Goal: Register for event/course

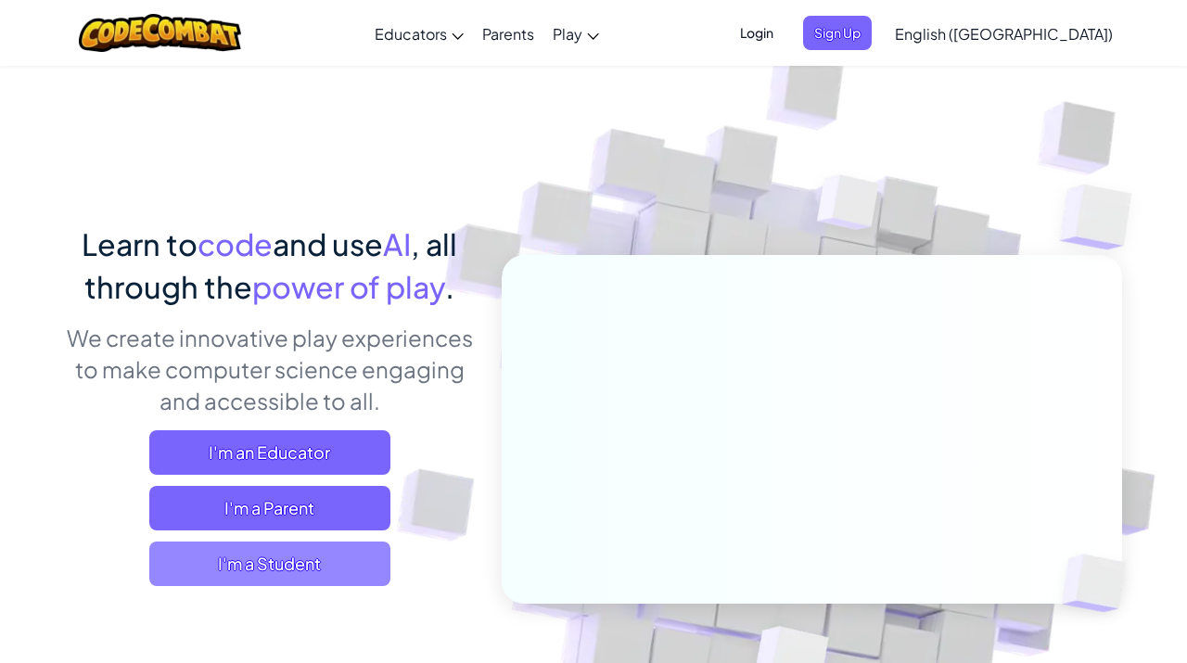
click at [280, 557] on span "I'm a Student" at bounding box center [269, 564] width 241 height 45
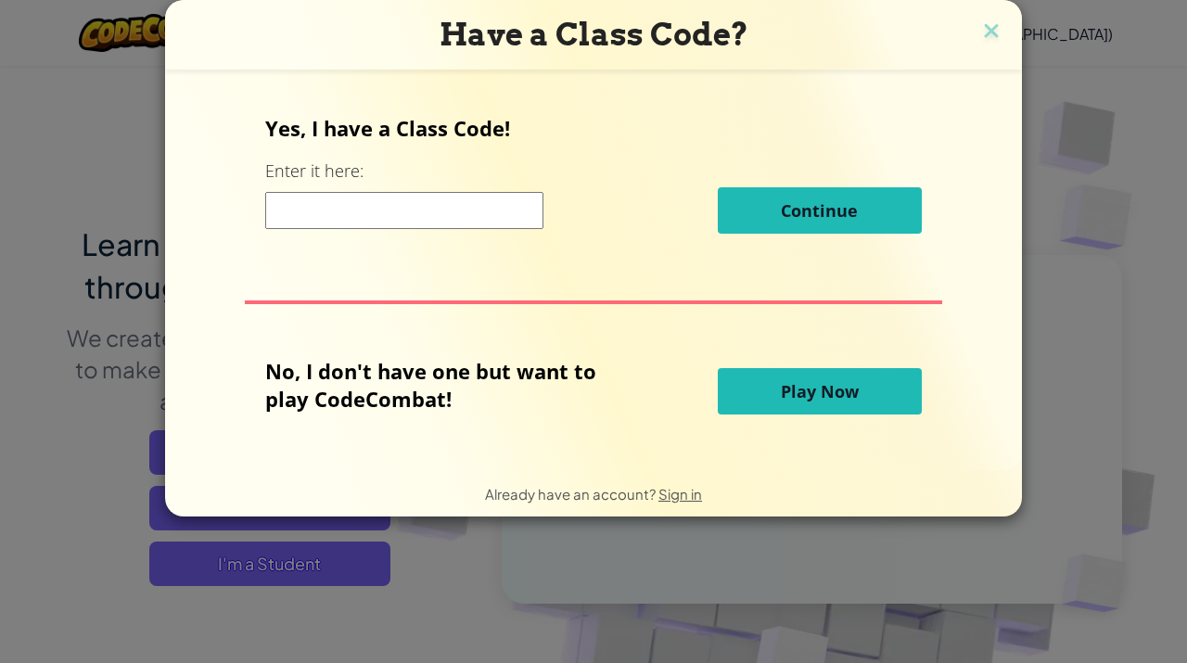
click at [473, 216] on input at bounding box center [404, 210] width 278 height 37
paste input "BellRunSick"
type input "BellRunSick"
click at [690, 145] on div "Yes, I have a Class Code! Enter it here: BellRunSick Continue" at bounding box center [593, 181] width 656 height 134
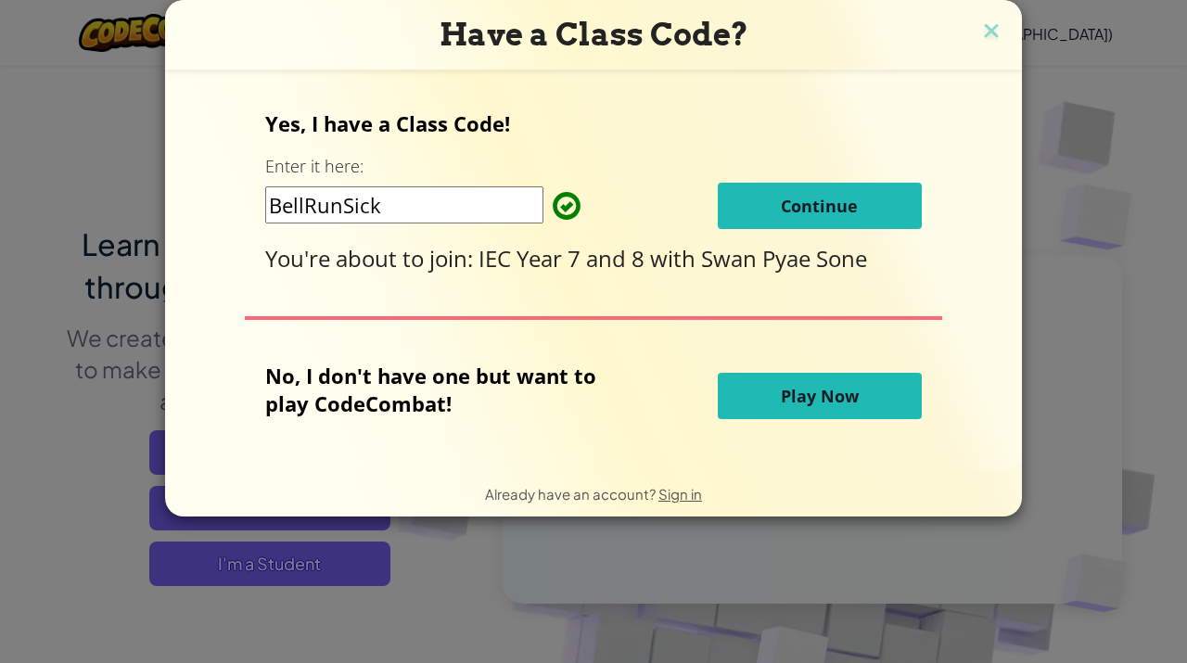
click at [778, 211] on button "Continue" at bounding box center [820, 206] width 204 height 46
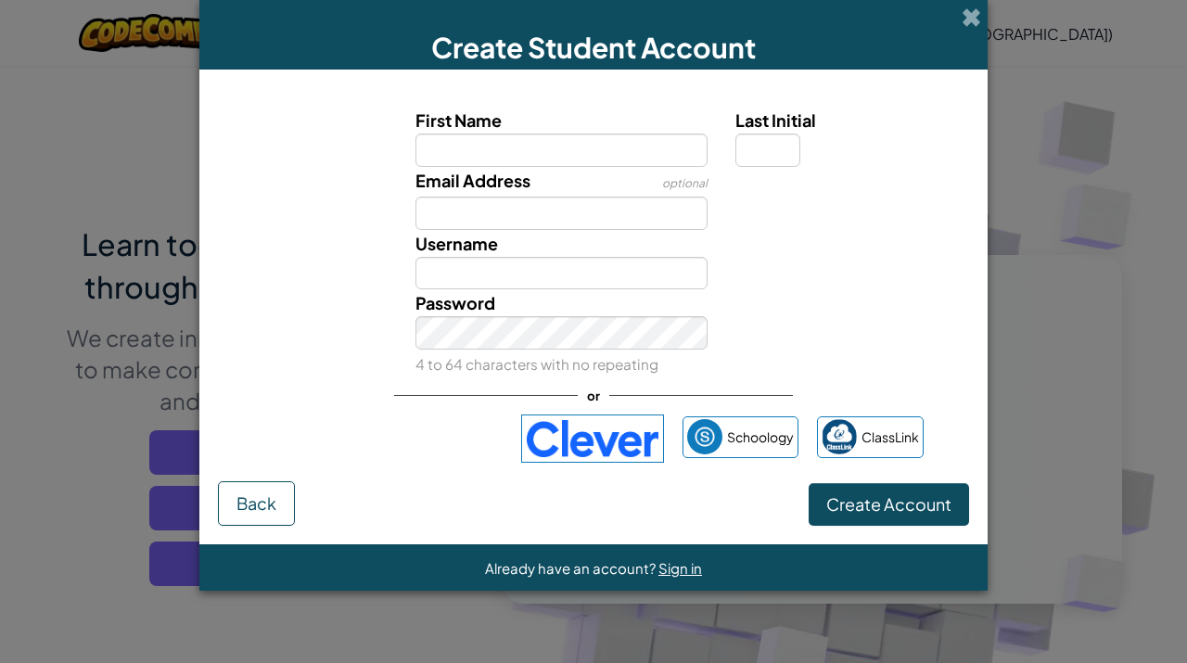
click at [502, 147] on input "First Name" at bounding box center [561, 150] width 293 height 33
type input "Sayar"
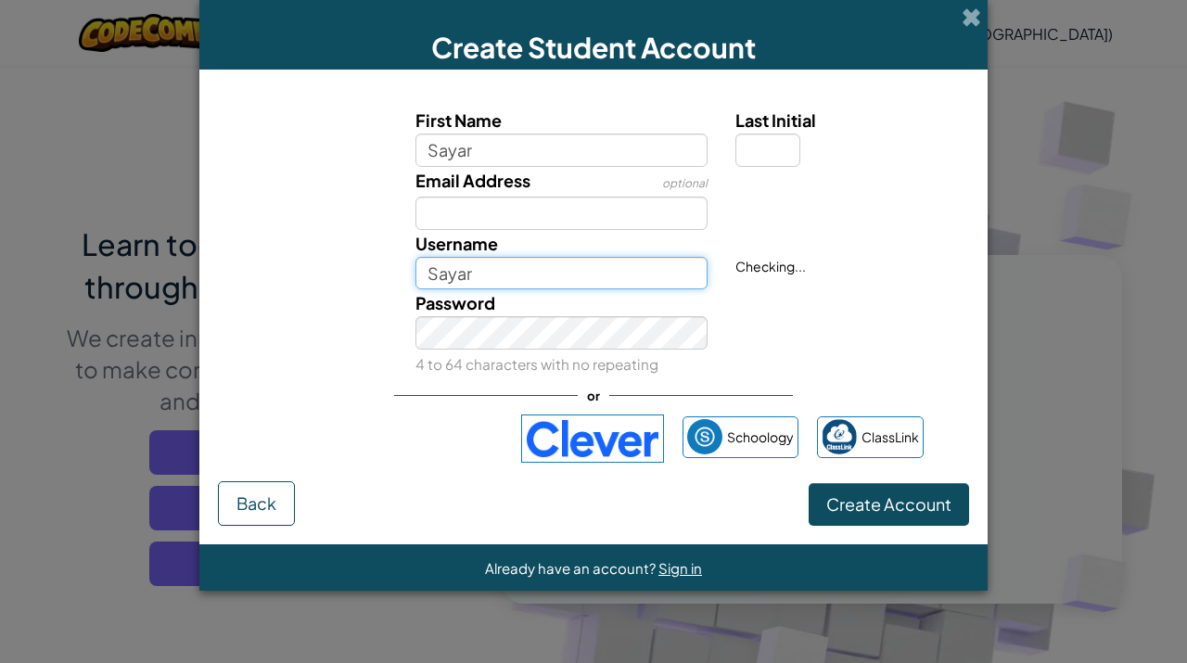
click at [469, 268] on input "Sayar" at bounding box center [561, 273] width 293 height 33
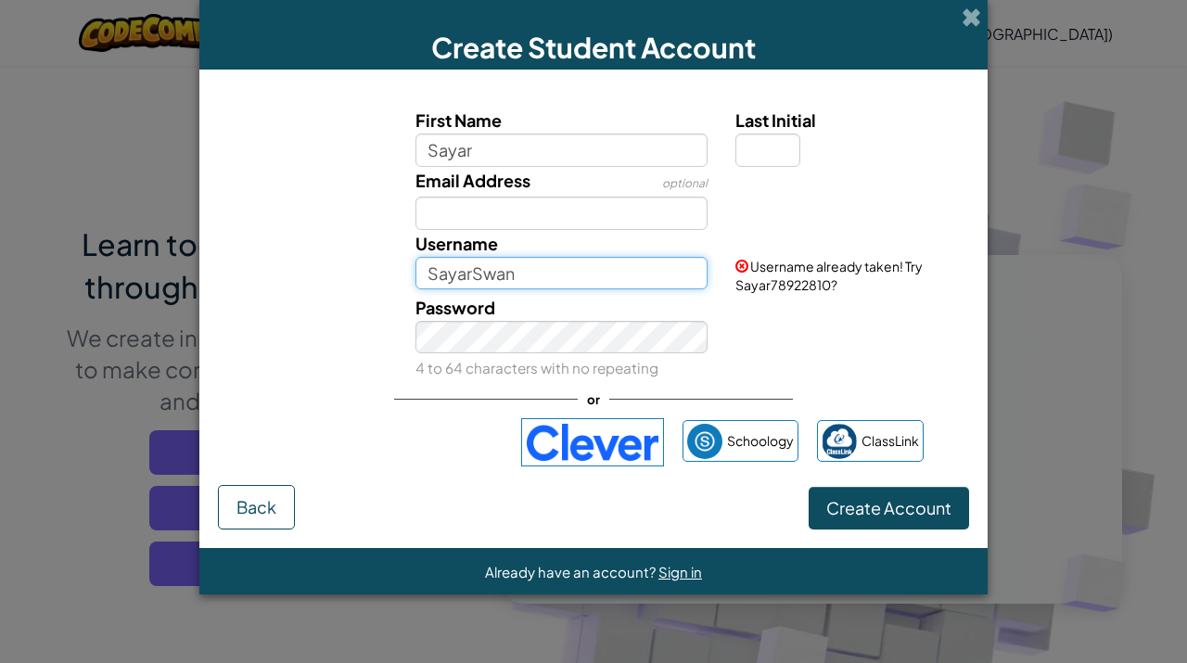
type input "SayarSwan"
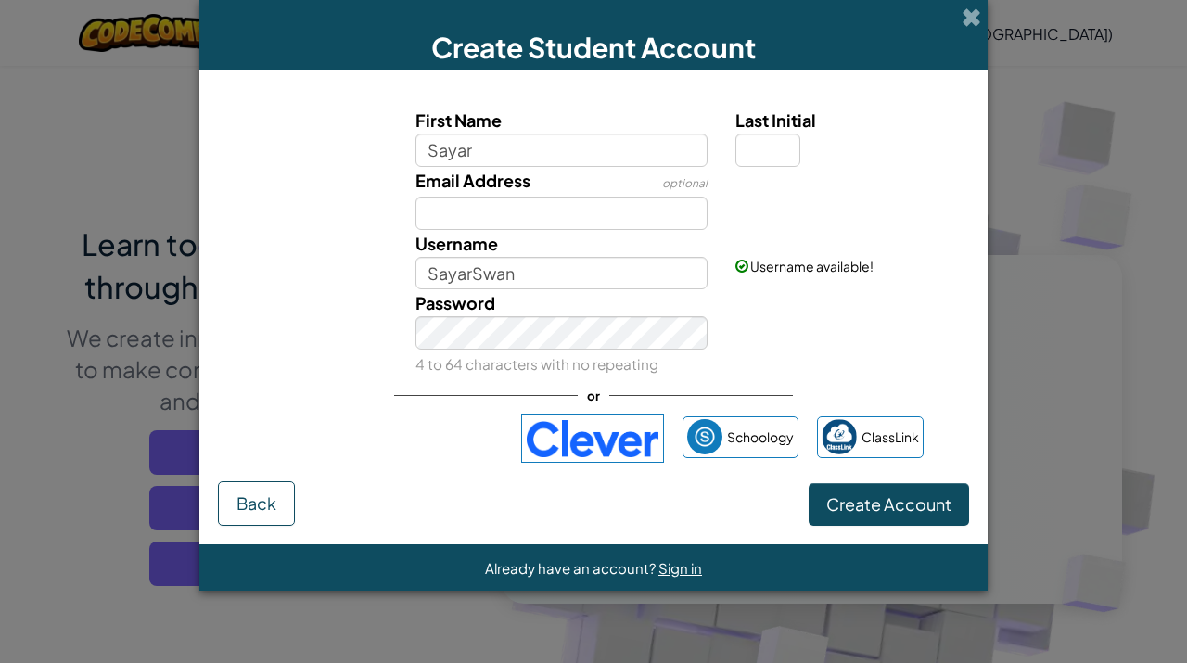
click at [808, 289] on div "Password 4 to 64 characters with no repeating" at bounding box center [594, 333] width 770 height 88
click at [770, 149] on input "Last Initial" at bounding box center [767, 150] width 65 height 33
type input "S"
type input "SayarS"
click at [827, 341] on div "Password 4 to 64 characters with no repeating" at bounding box center [594, 333] width 770 height 88
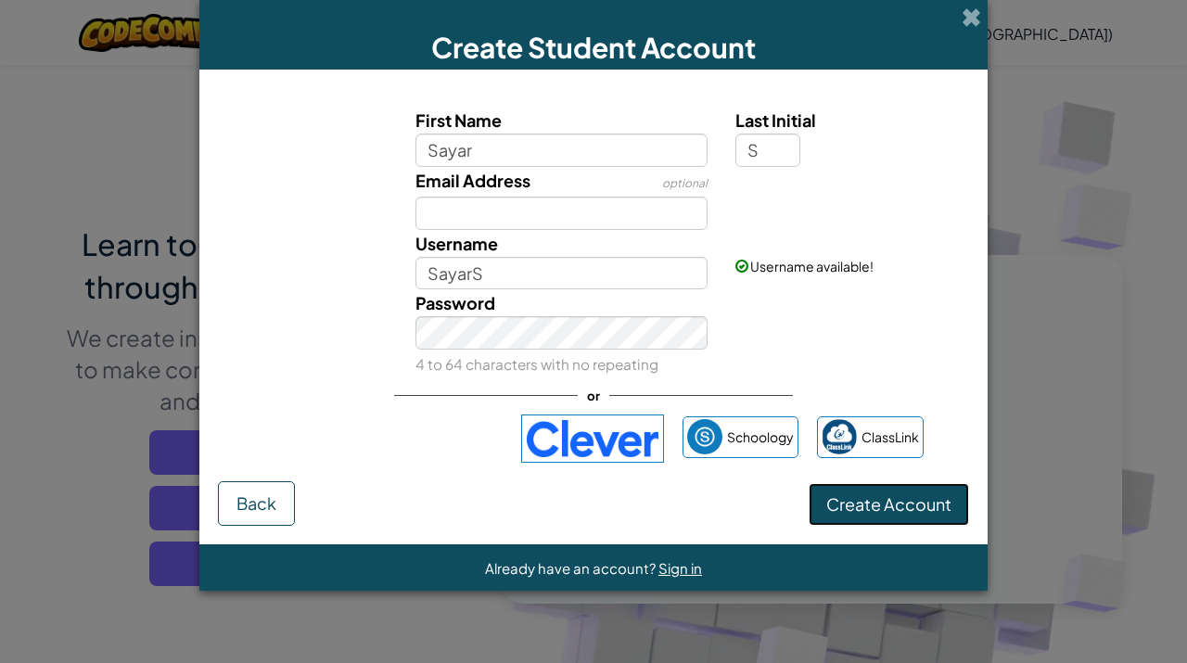
click at [862, 508] on span "Create Account" at bounding box center [888, 503] width 125 height 21
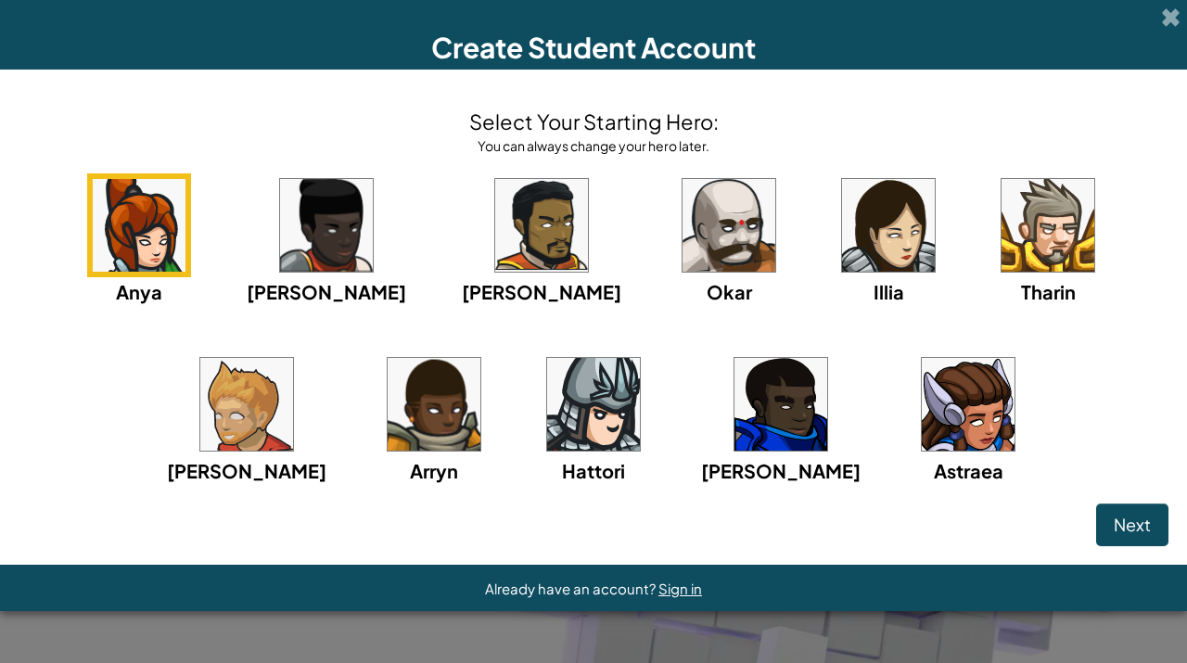
click at [1002, 246] on img at bounding box center [1048, 225] width 93 height 93
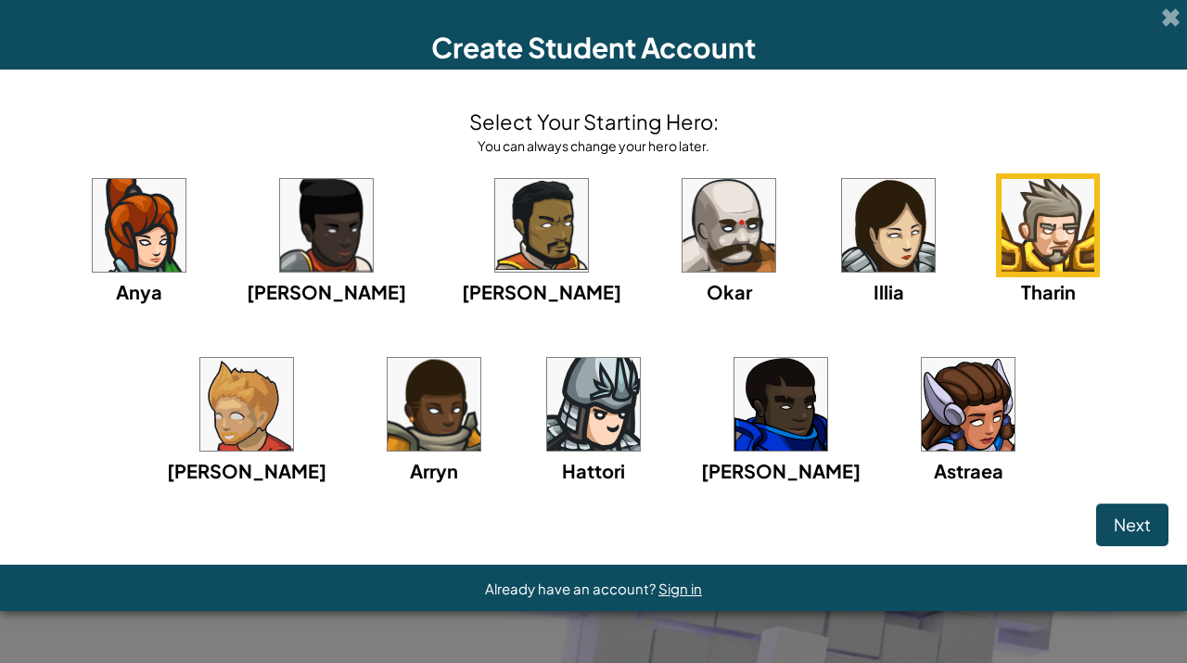
click at [293, 358] on img at bounding box center [246, 404] width 93 height 93
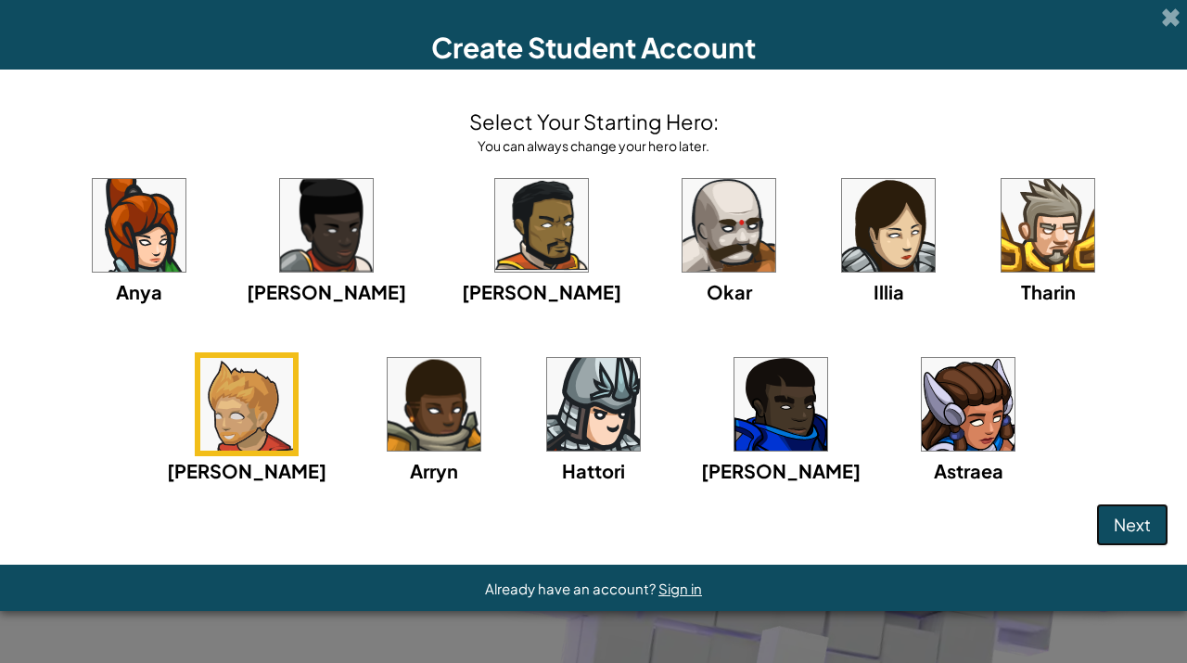
click at [1112, 533] on button "Next" at bounding box center [1132, 525] width 72 height 43
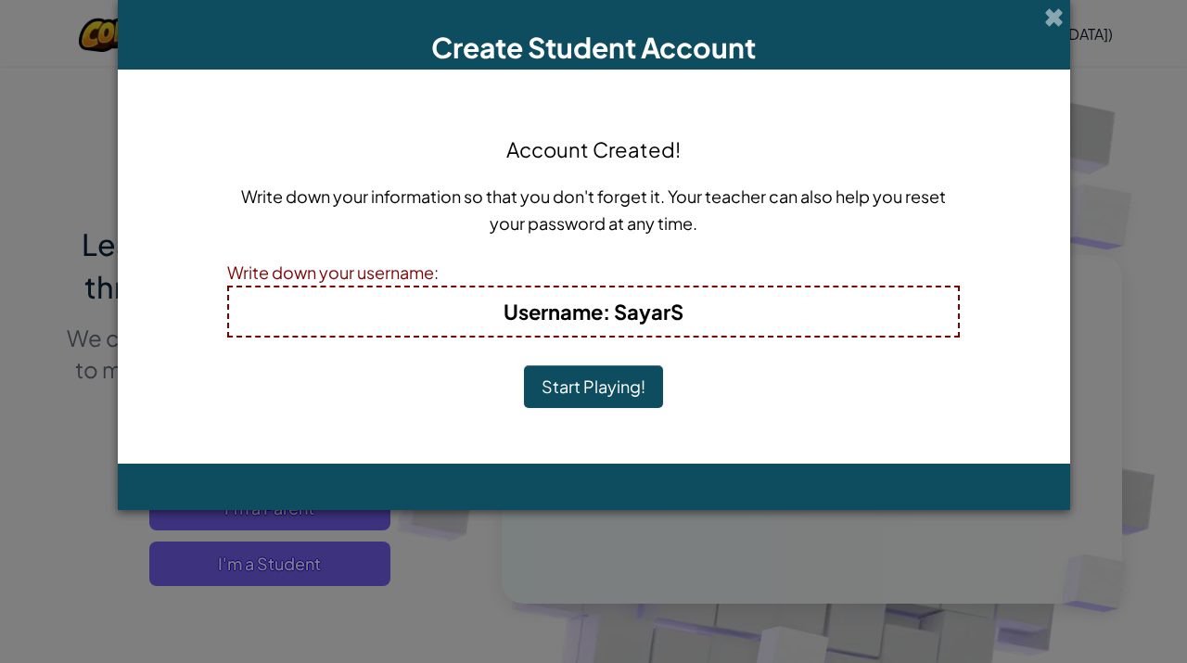
click at [579, 404] on button "Start Playing!" at bounding box center [593, 386] width 139 height 43
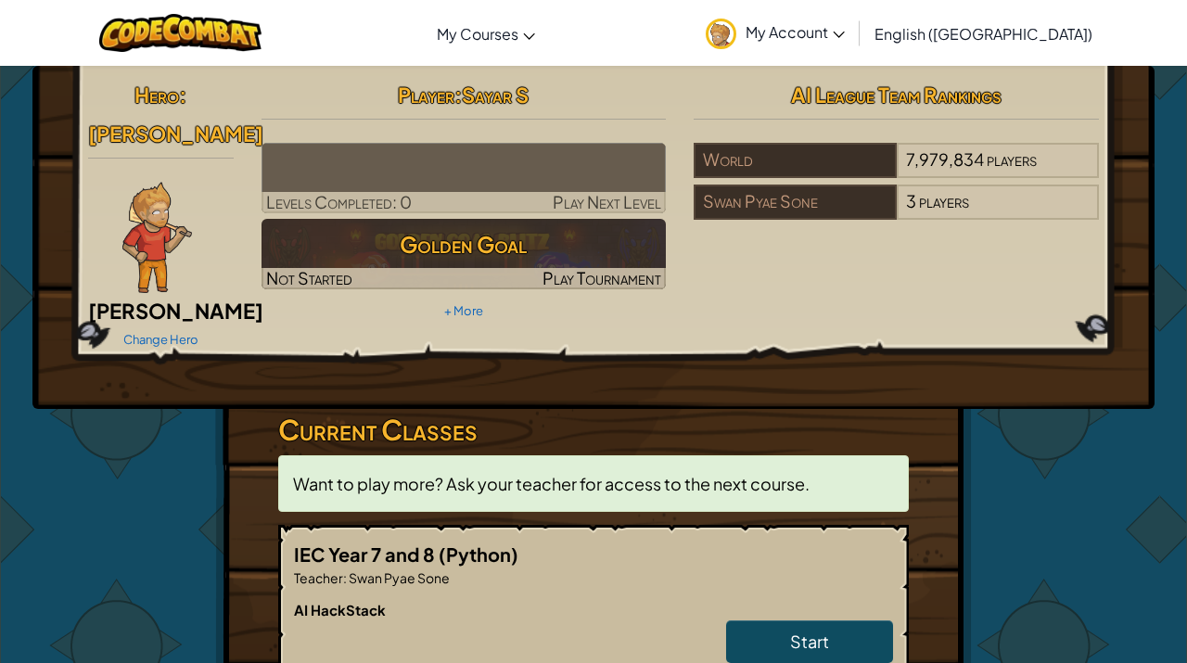
click at [854, 269] on div "Hero : Ned Ned Fulmer Change Hero Player : Sayar S Levels Completed: 0 Play Nex…" at bounding box center [593, 214] width 1039 height 278
click at [487, 169] on img at bounding box center [464, 178] width 405 height 70
click at [475, 171] on img at bounding box center [464, 178] width 405 height 70
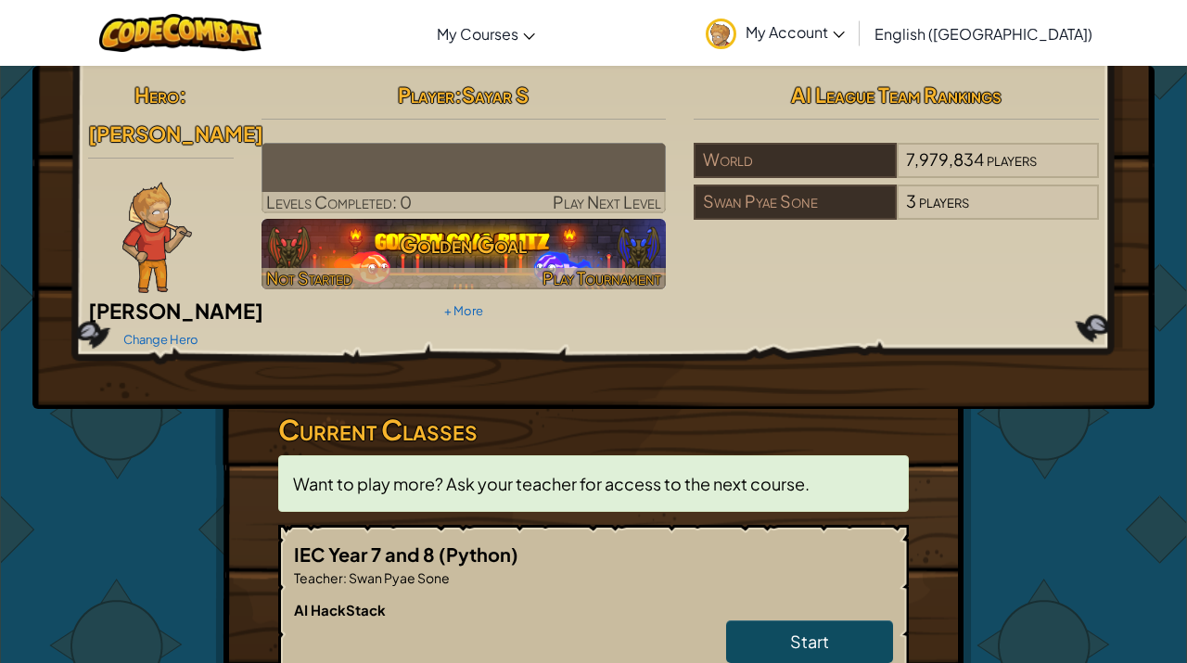
click at [462, 257] on h3 "Golden Goal" at bounding box center [464, 244] width 405 height 42
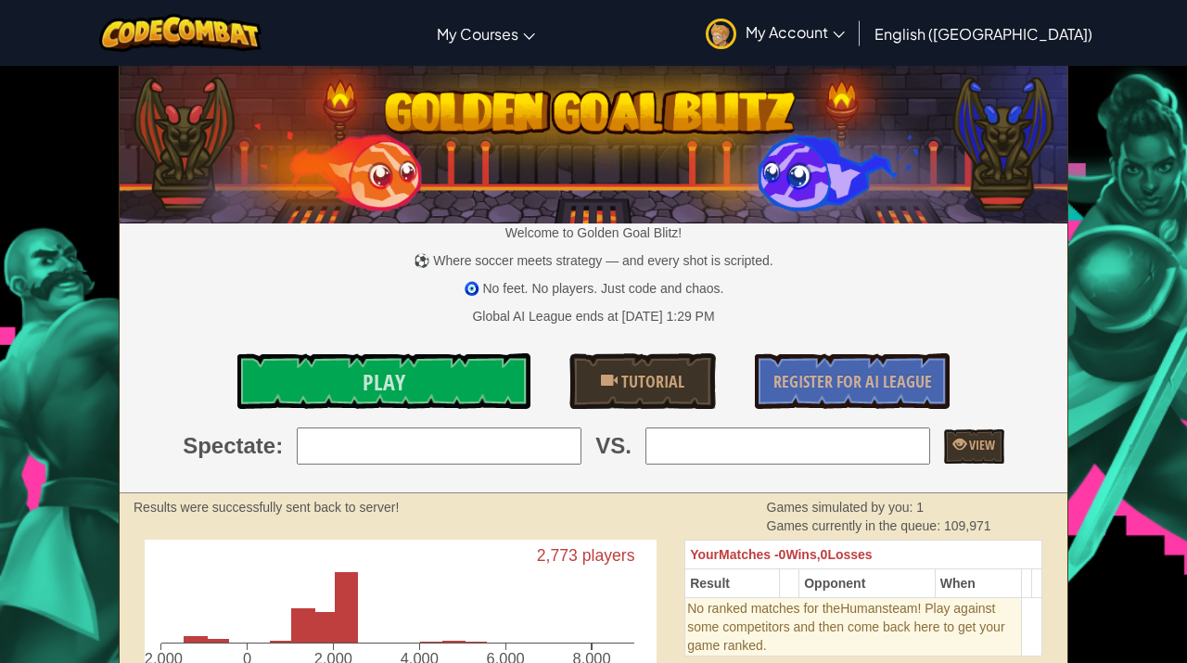
click at [419, 443] on input "search" at bounding box center [439, 445] width 285 height 37
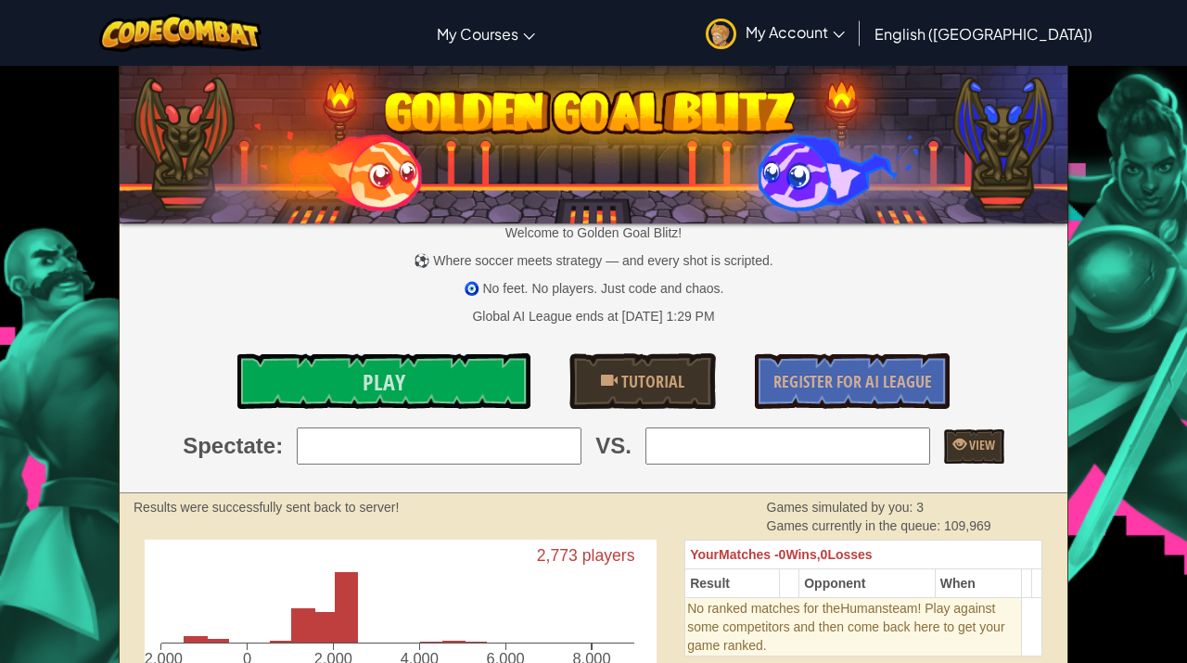
click at [854, 269] on p "⚽ Where soccer meets strategy — and every shot is scripted." at bounding box center [594, 260] width 948 height 19
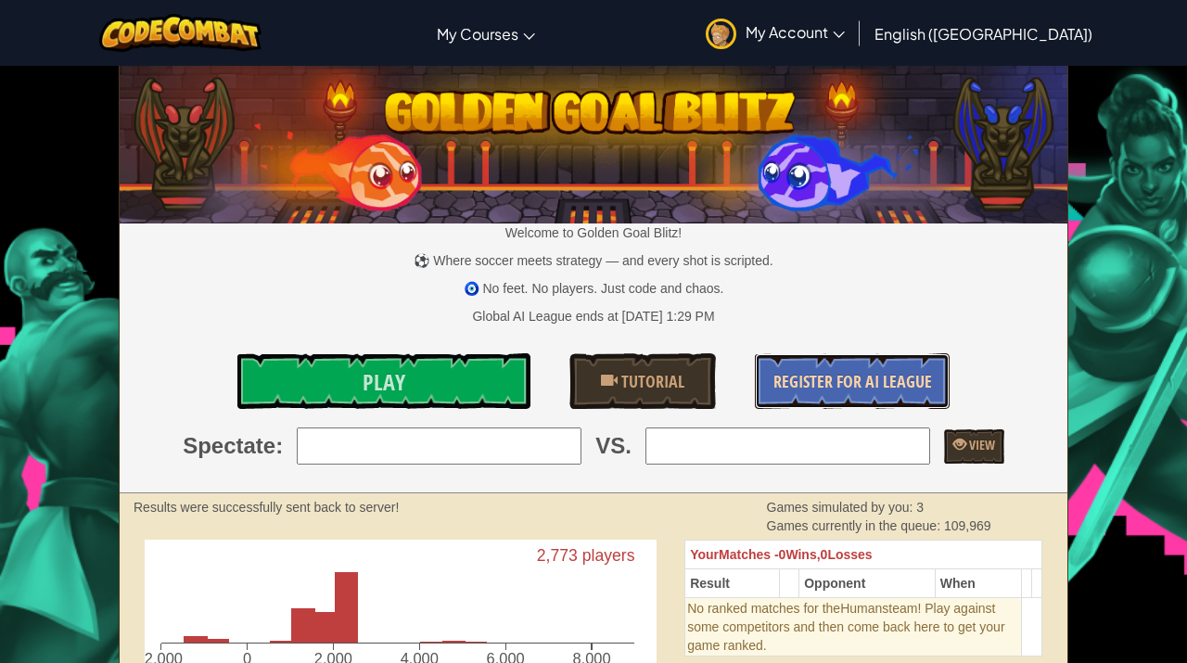
click at [829, 390] on span "Register for AI League" at bounding box center [852, 381] width 159 height 23
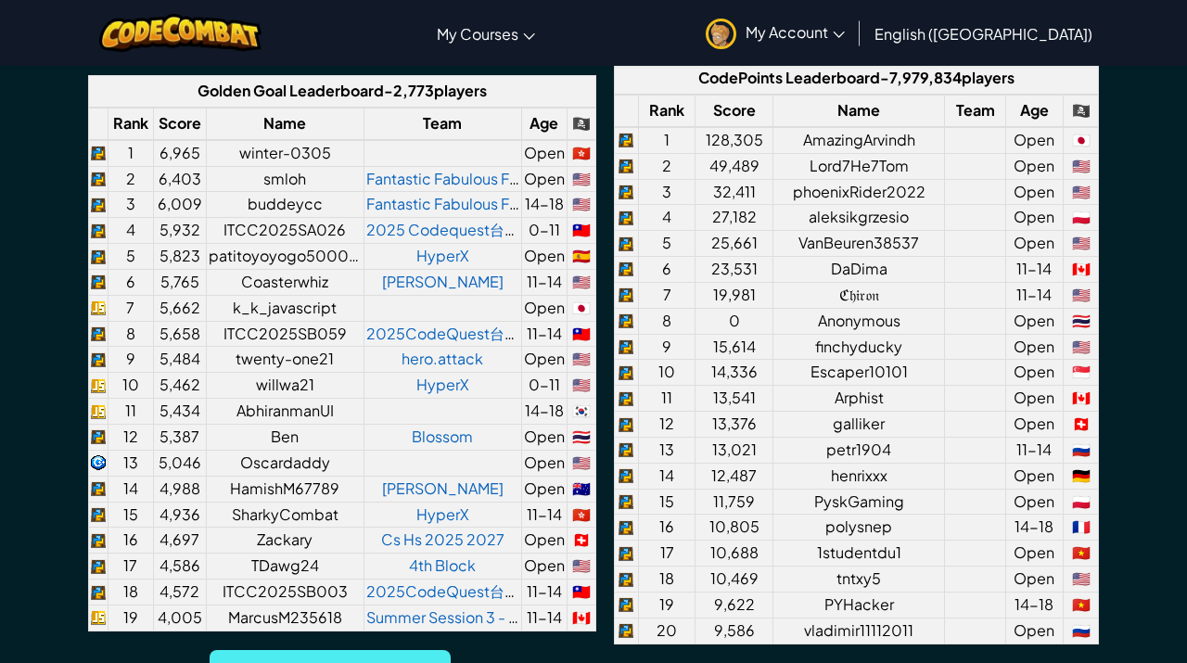
scroll to position [1476, 0]
